Goal: Information Seeking & Learning: Check status

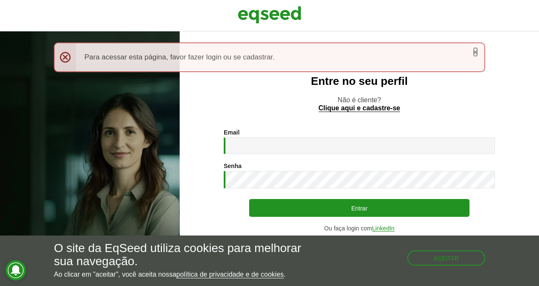
click at [475, 51] on link "×" at bounding box center [475, 51] width 5 height 9
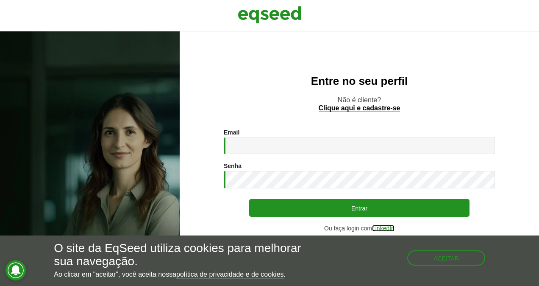
click at [385, 227] on link "LinkedIn" at bounding box center [383, 228] width 22 height 6
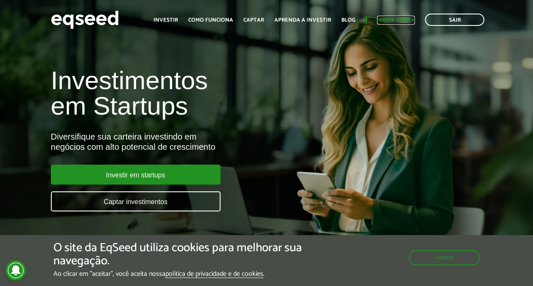
click at [401, 18] on link "Minha conta" at bounding box center [396, 20] width 38 height 6
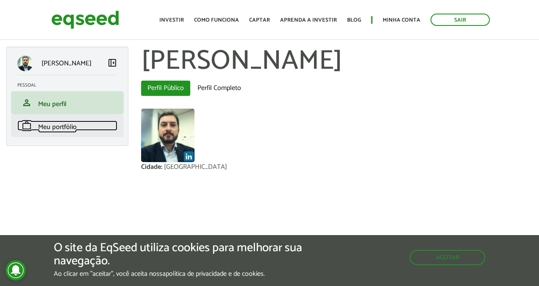
click at [58, 125] on span "Meu portfólio" at bounding box center [57, 126] width 39 height 11
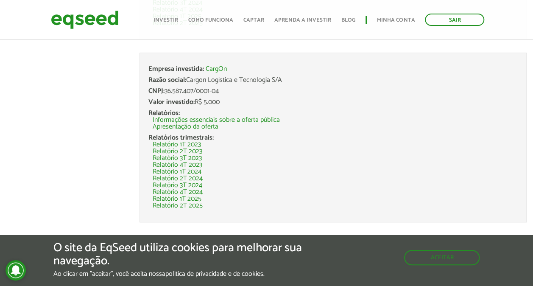
scroll to position [254, 0]
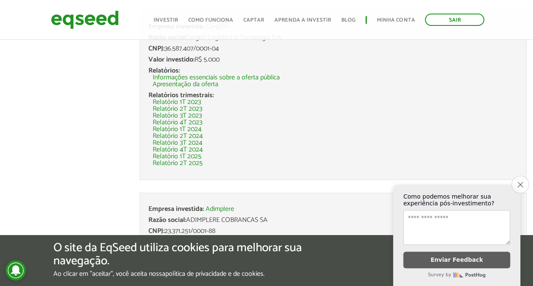
click at [524, 176] on button "Close survey" at bounding box center [520, 185] width 18 height 18
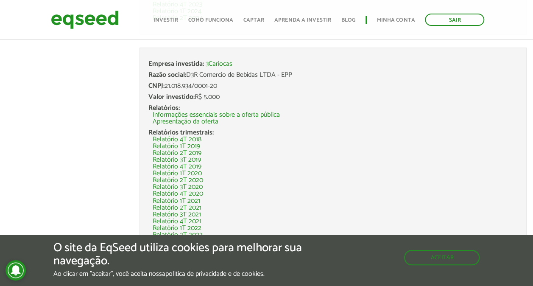
scroll to position [610, 0]
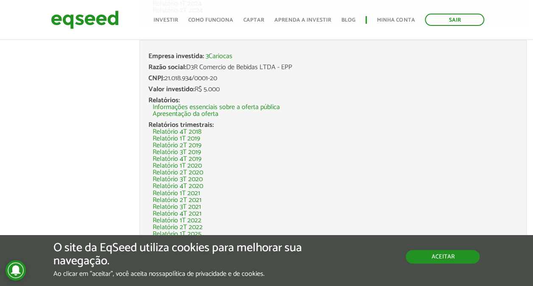
click at [425, 255] on button "Aceitar" at bounding box center [443, 257] width 74 height 14
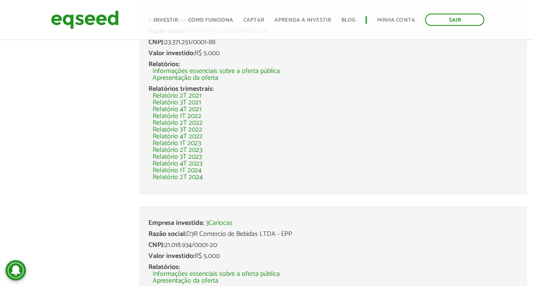
scroll to position [440, 0]
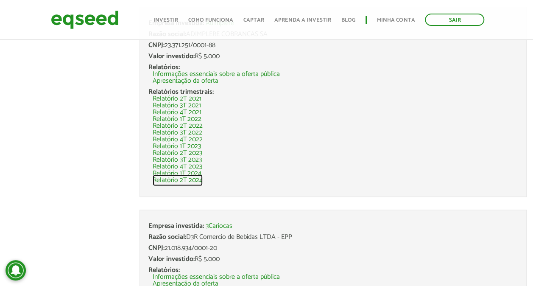
click at [182, 180] on link "Relatório 2T 2024" at bounding box center [178, 180] width 50 height 7
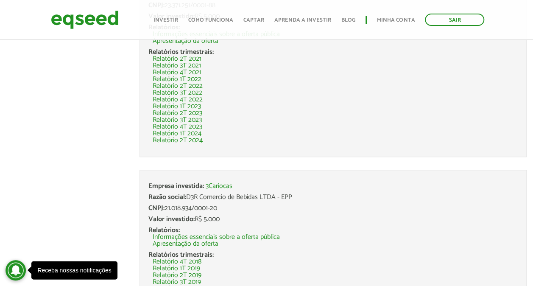
scroll to position [483, 0]
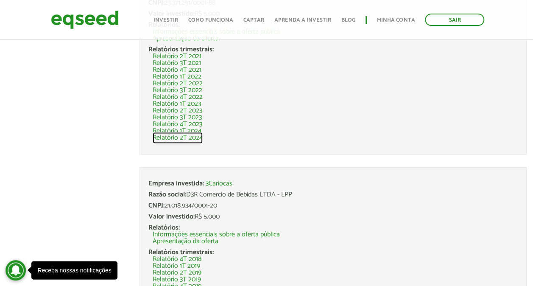
click at [190, 135] on link "Relatório 2T 2024" at bounding box center [178, 137] width 50 height 7
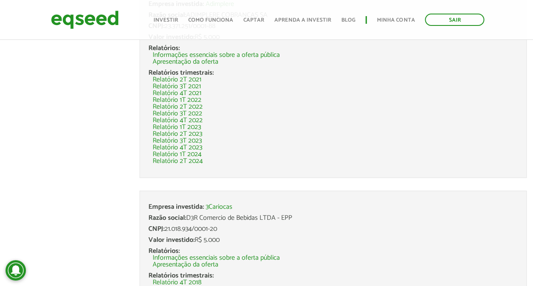
scroll to position [398, 0]
